Goal: Communication & Community: Answer question/provide support

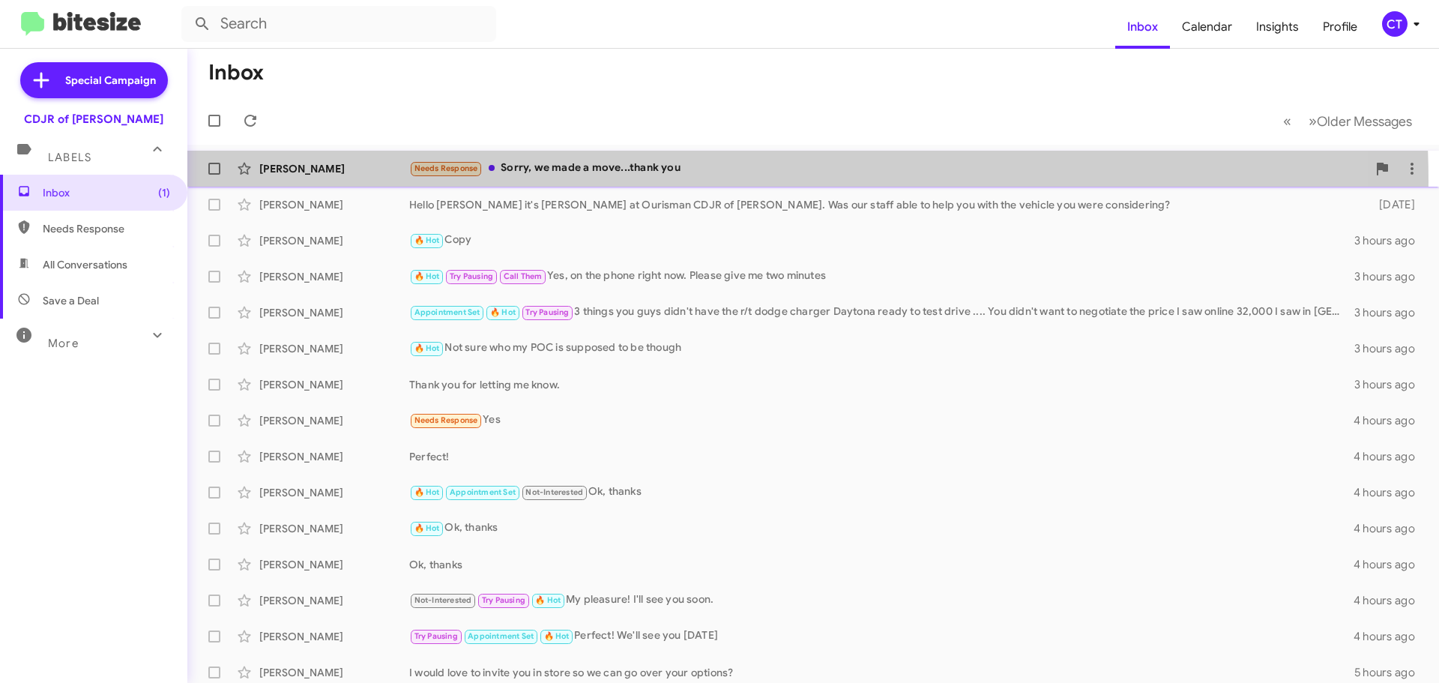
click at [637, 181] on div "Davin Rausch Needs Response Sorry, we made a move...thank you 3 minutes ago" at bounding box center [813, 169] width 1228 height 30
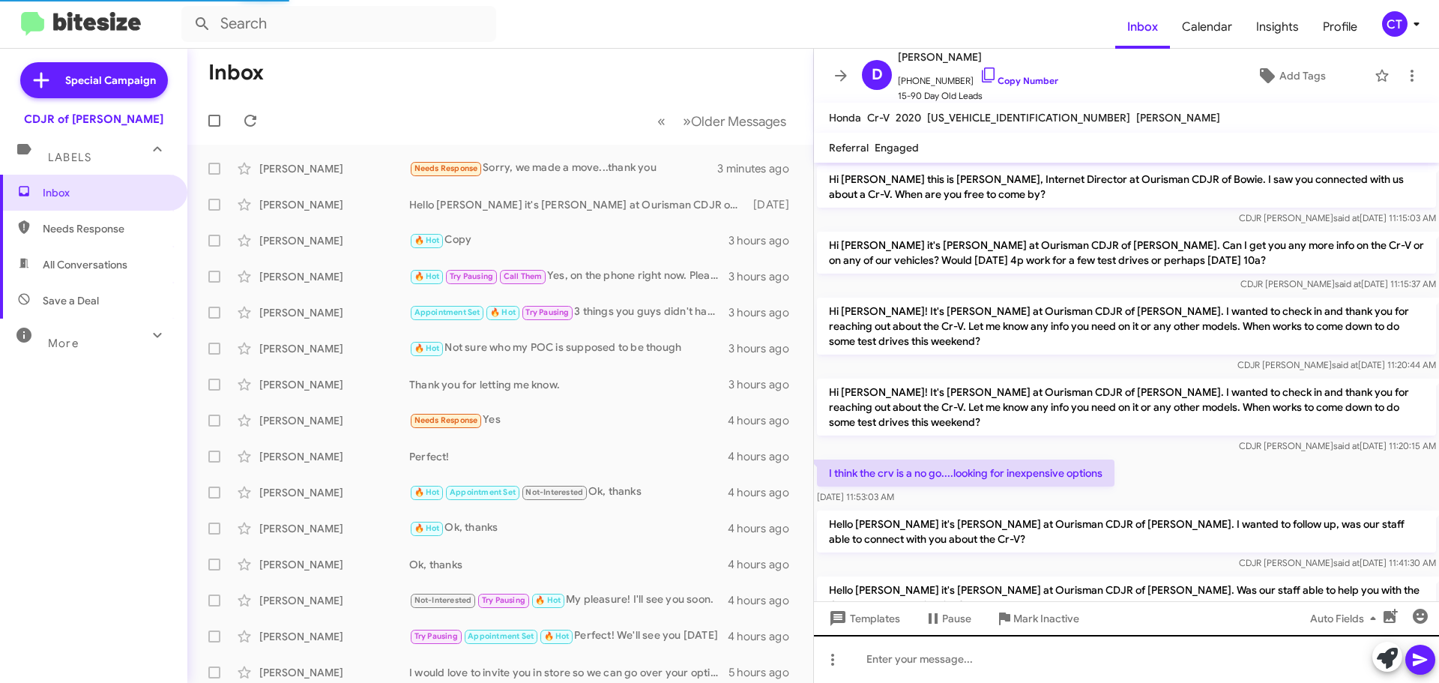
scroll to position [119, 0]
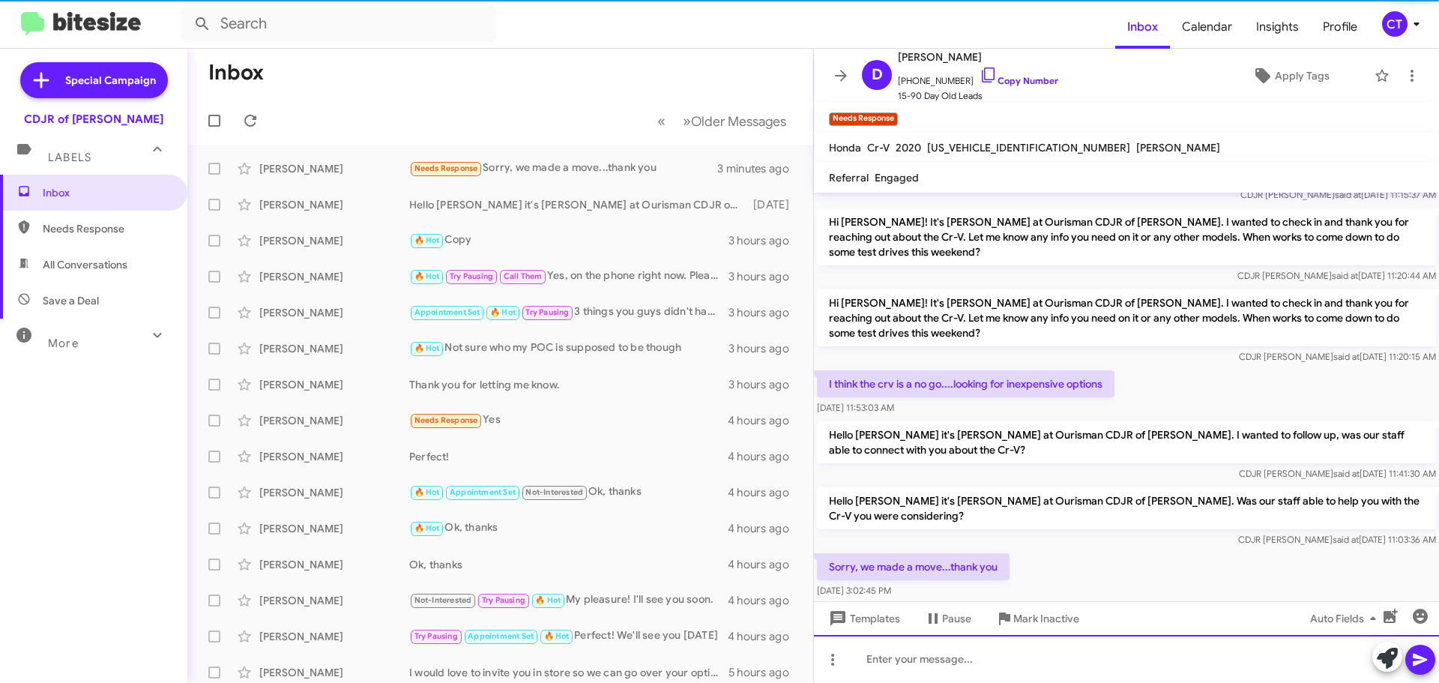
click at [968, 664] on div at bounding box center [1126, 659] width 625 height 48
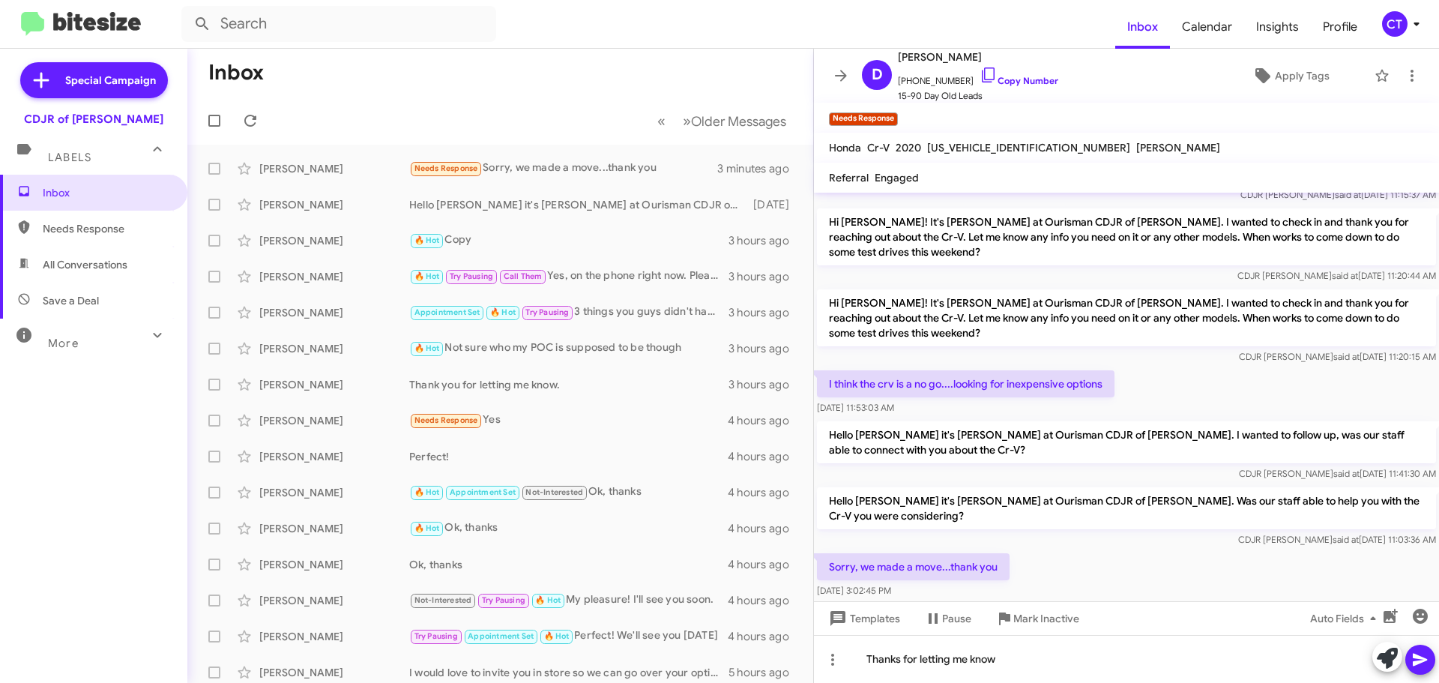
click at [1429, 664] on icon at bounding box center [1421, 660] width 18 height 18
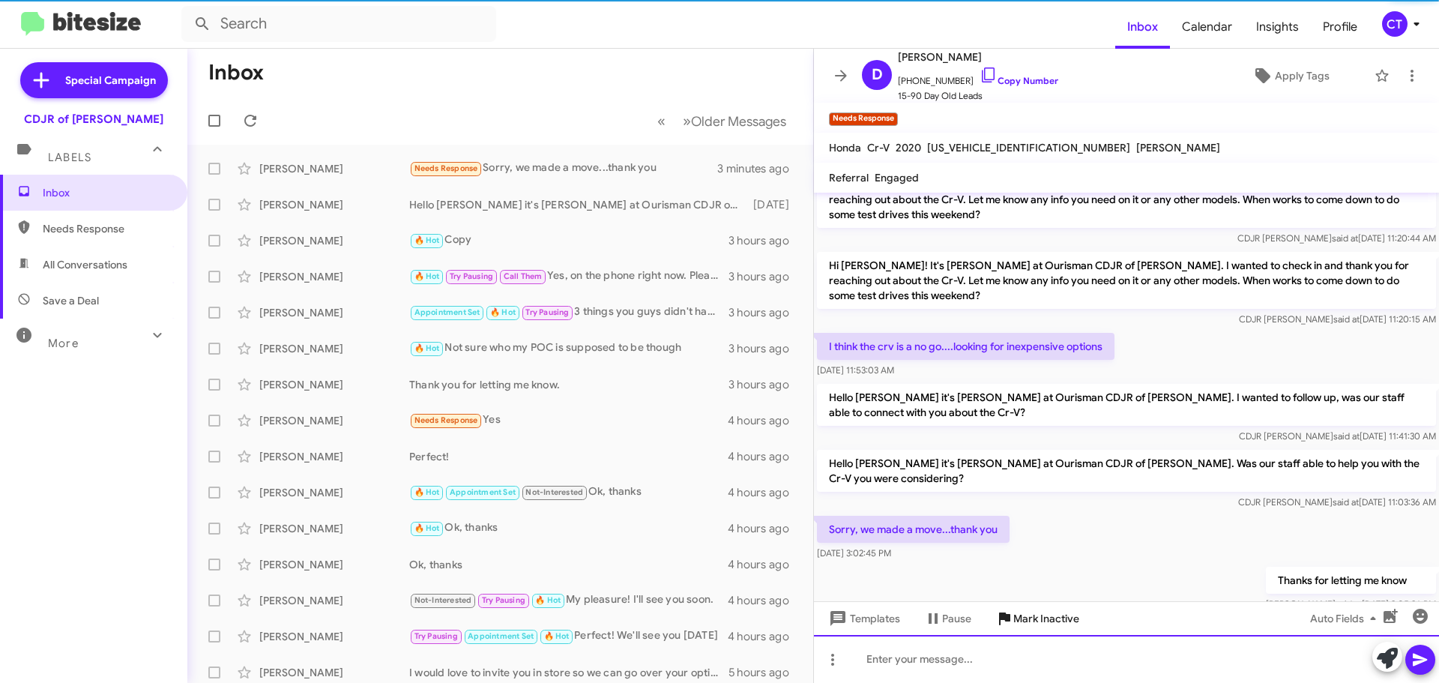
scroll to position [204, 0]
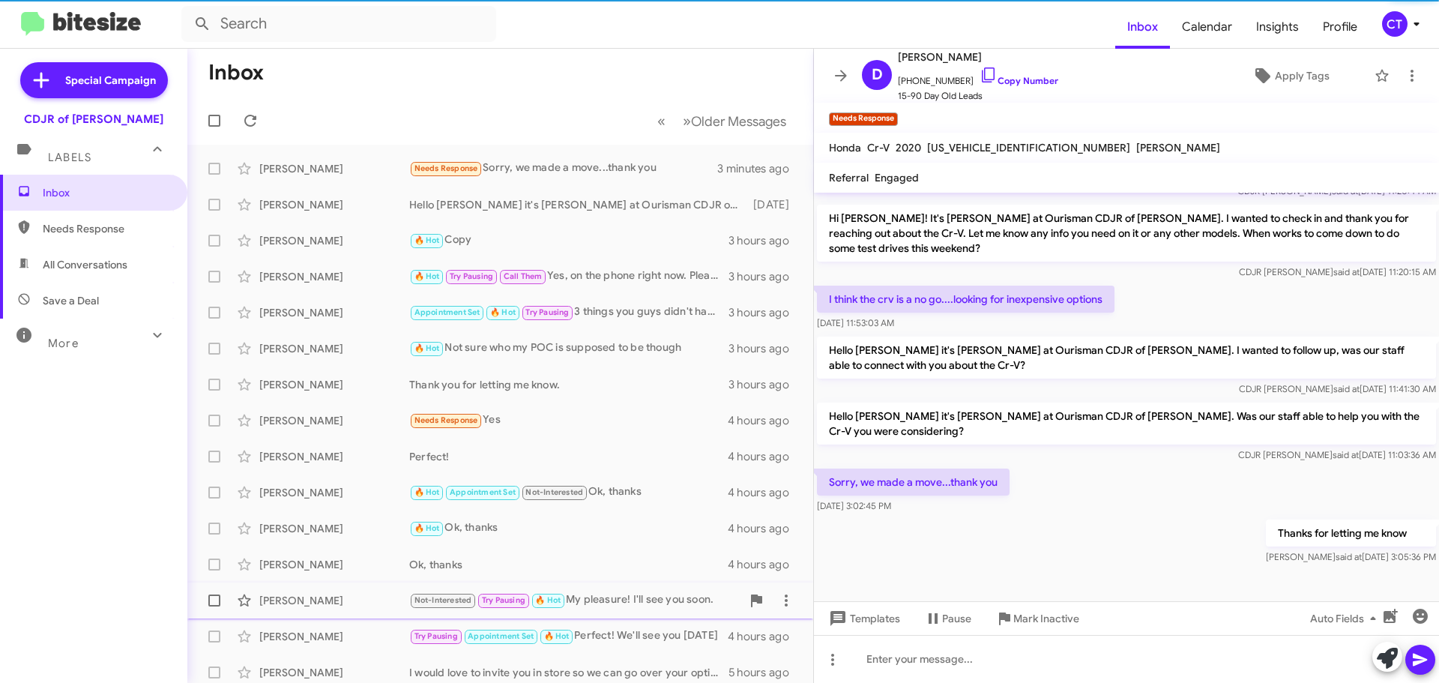
click at [1024, 612] on span "Mark Inactive" at bounding box center [1047, 618] width 66 height 27
